Goal: Task Accomplishment & Management: Manage account settings

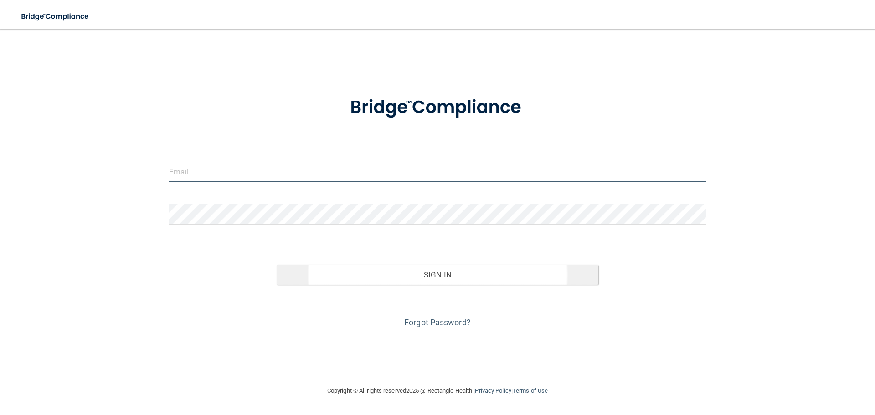
type input "[PERSON_NAME][EMAIL_ADDRESS][DOMAIN_NAME]"
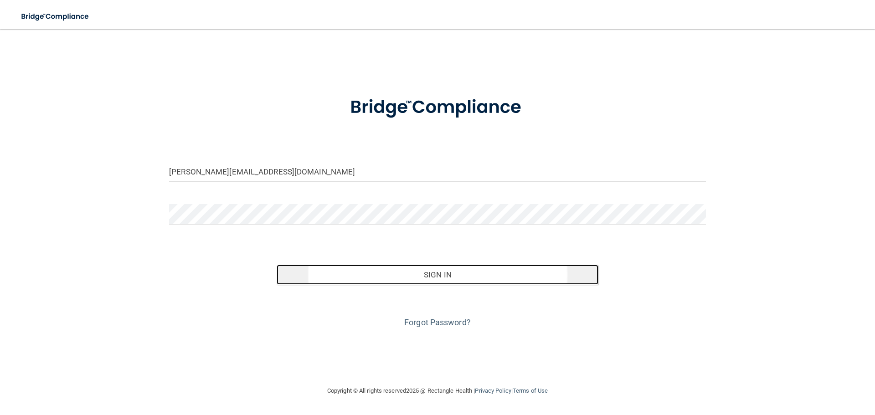
click at [472, 273] on button "Sign In" at bounding box center [438, 275] width 322 height 20
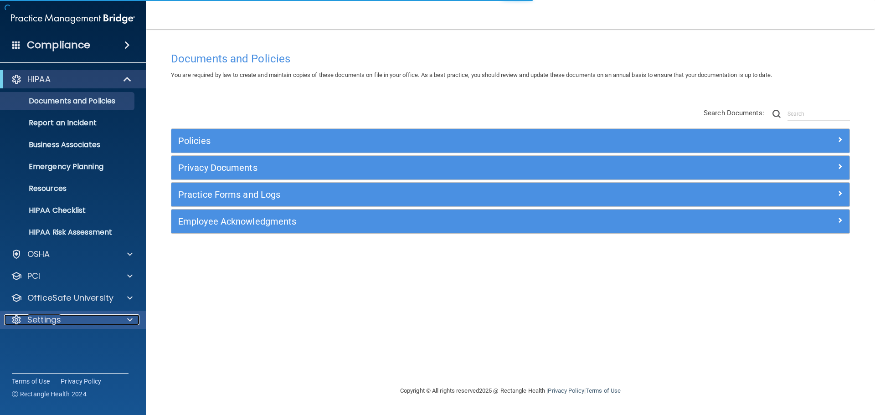
click at [76, 323] on div "Settings" at bounding box center [60, 319] width 113 height 11
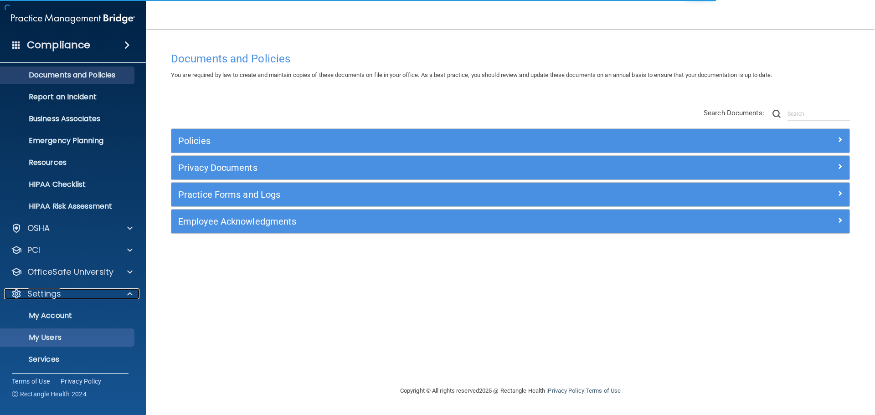
scroll to position [51, 0]
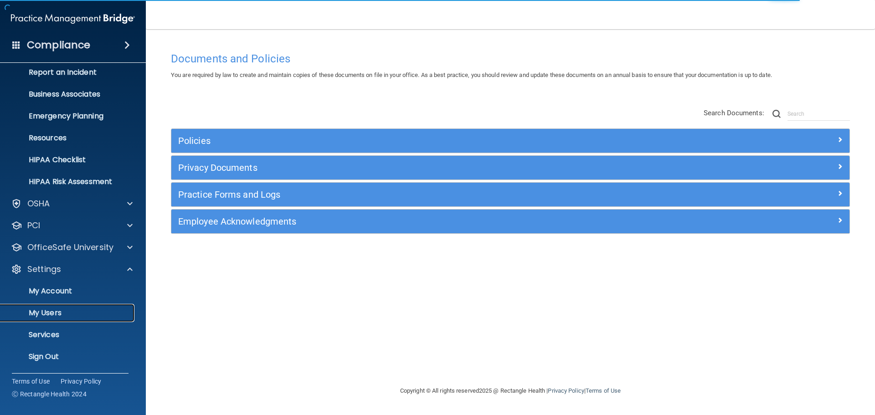
click at [87, 304] on link "My Users" at bounding box center [63, 313] width 144 height 18
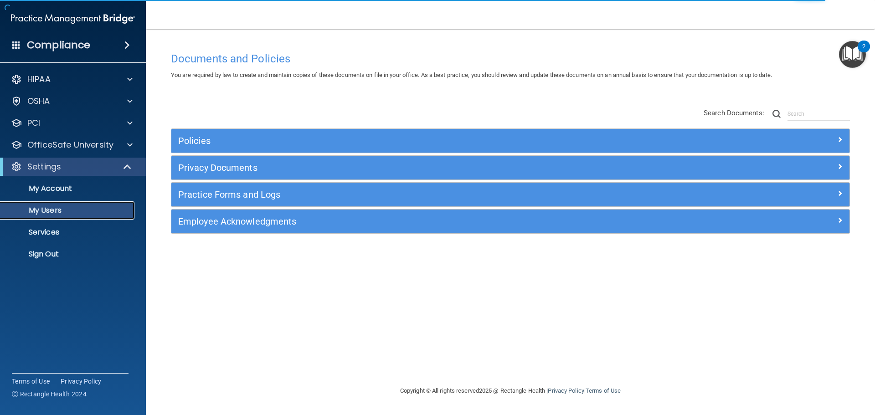
select select "20"
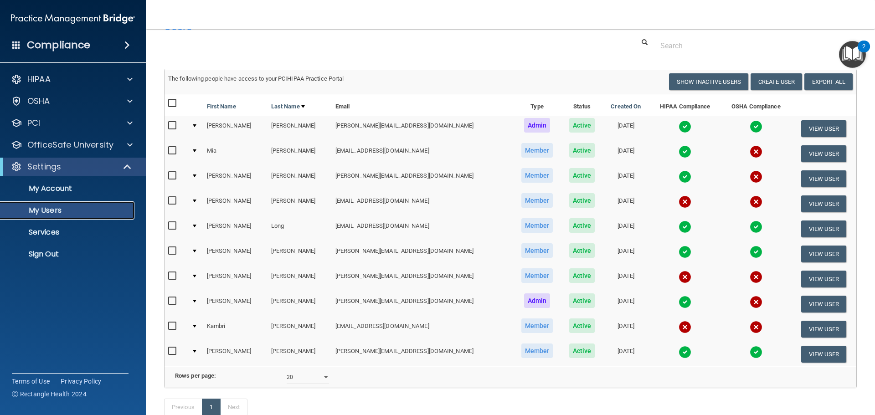
scroll to position [46, 0]
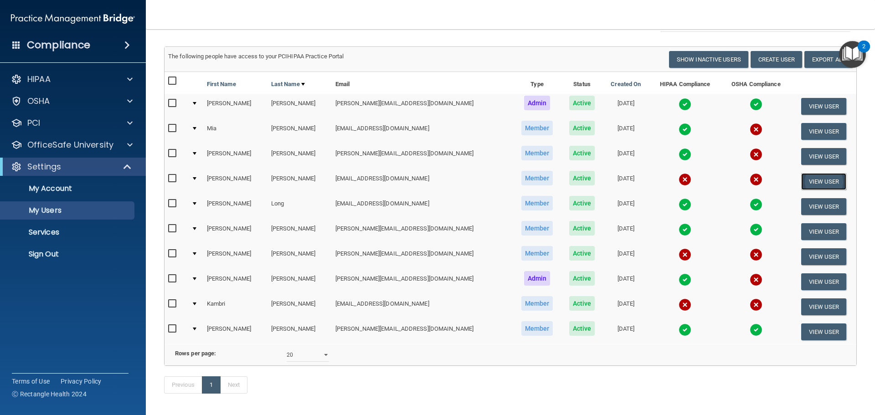
click at [816, 181] on button "View User" at bounding box center [823, 181] width 45 height 17
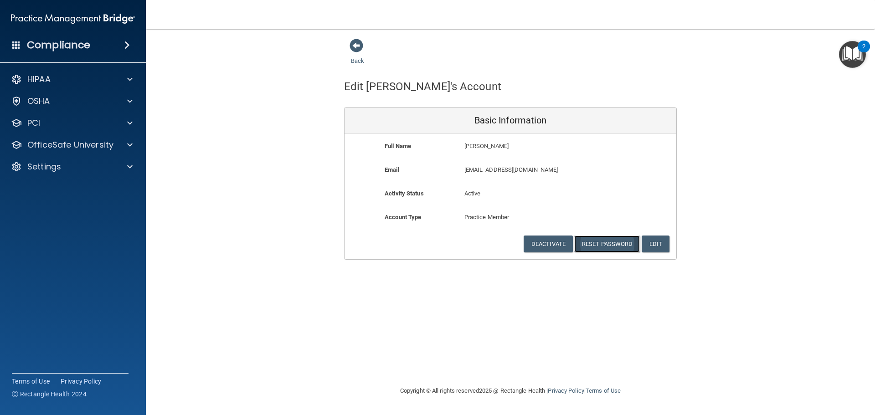
click at [613, 244] on button "Reset Password" at bounding box center [607, 244] width 66 height 17
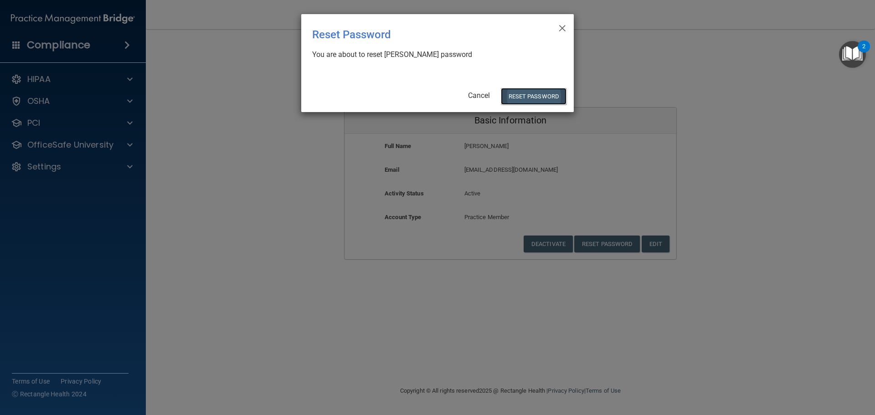
click at [549, 93] on button "Reset Password" at bounding box center [534, 96] width 66 height 17
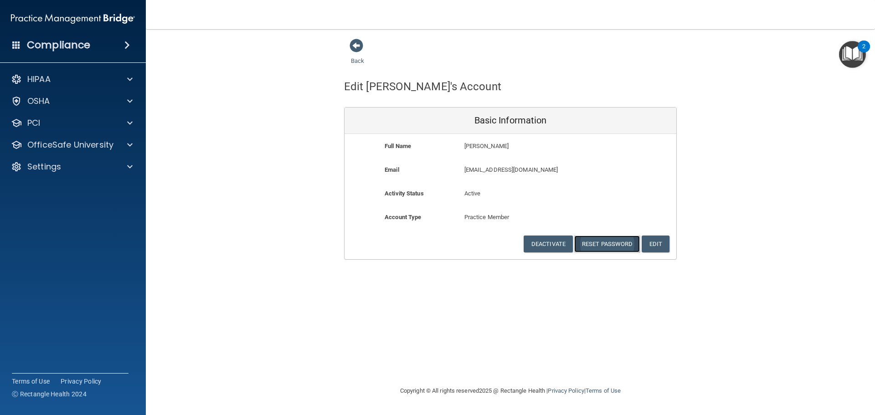
click at [622, 245] on button "Reset Password" at bounding box center [607, 244] width 66 height 17
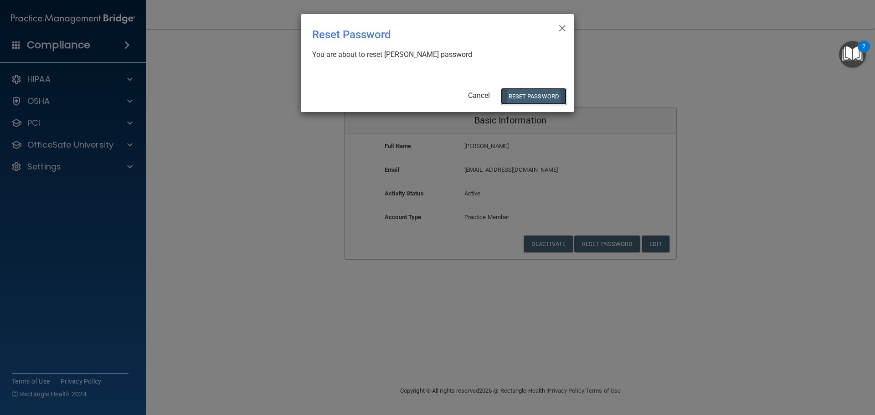
click at [539, 96] on button "Reset Password" at bounding box center [534, 96] width 66 height 17
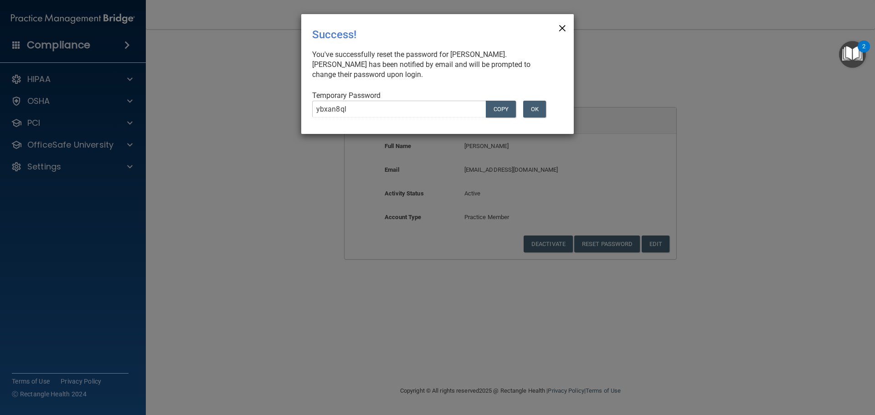
click at [563, 31] on span "×" at bounding box center [562, 27] width 8 height 18
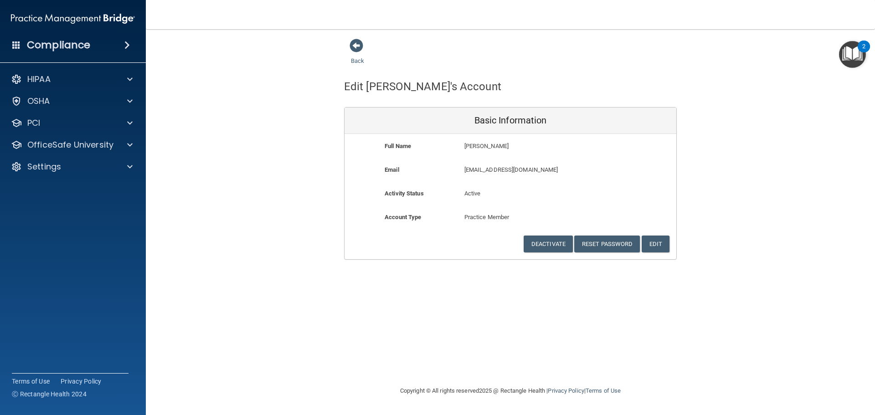
click at [560, 57] on div "Back" at bounding box center [510, 52] width 333 height 28
click at [490, 50] on div "Back" at bounding box center [510, 52] width 333 height 28
click at [71, 168] on div "Settings" at bounding box center [60, 166] width 113 height 11
click at [60, 214] on p "My Users" at bounding box center [68, 210] width 124 height 9
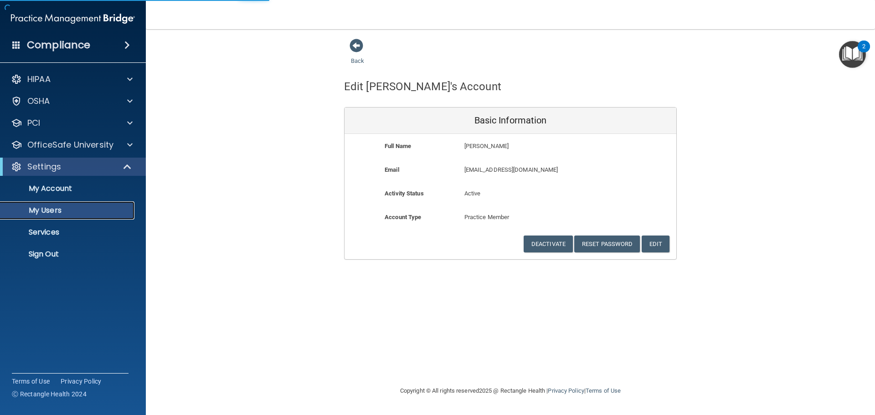
select select "20"
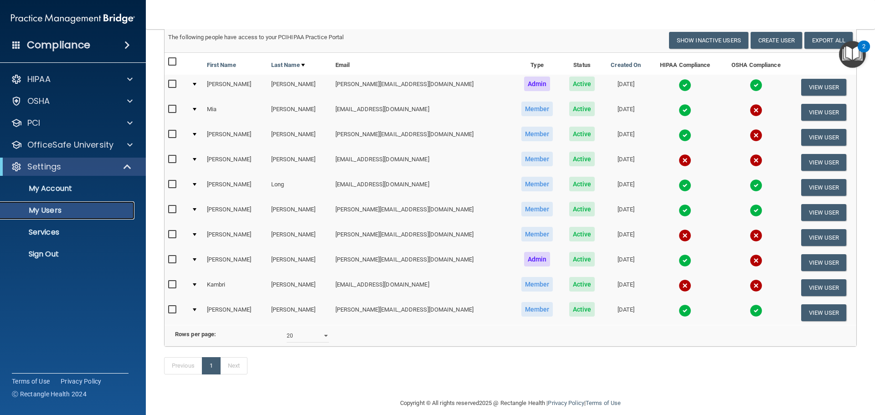
scroll to position [43, 0]
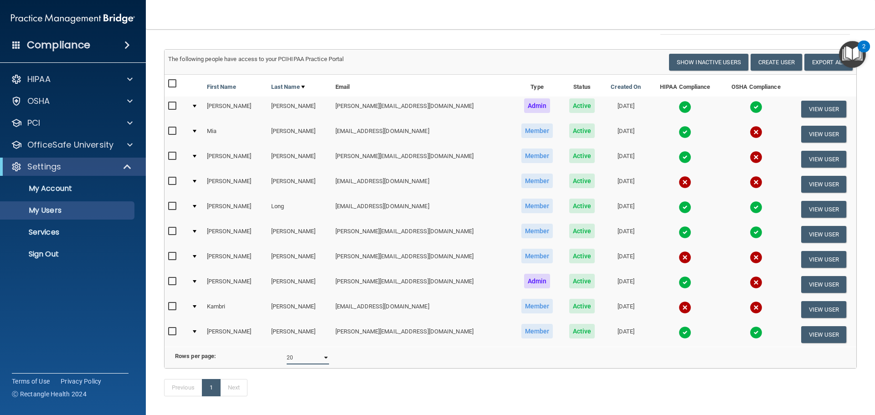
click at [315, 363] on select "10 20 30 40 all" at bounding box center [308, 358] width 42 height 14
click at [366, 362] on div "Rows per page: 10 20 30 40 all" at bounding box center [335, 358] width 349 height 14
click at [71, 189] on p "My Account" at bounding box center [68, 188] width 124 height 9
